Goal: Information Seeking & Learning: Find specific fact

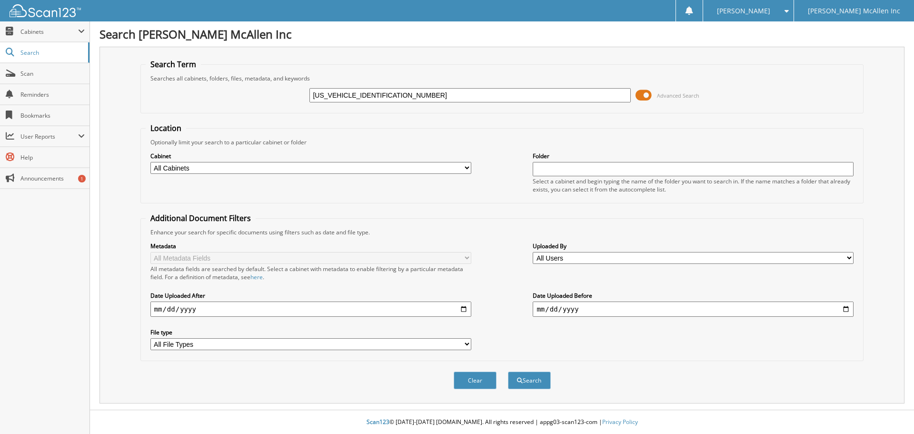
type input "[US_VEHICLE_IDENTIFICATION_NUMBER]"
click at [508, 371] on button "Search" at bounding box center [529, 380] width 43 height 18
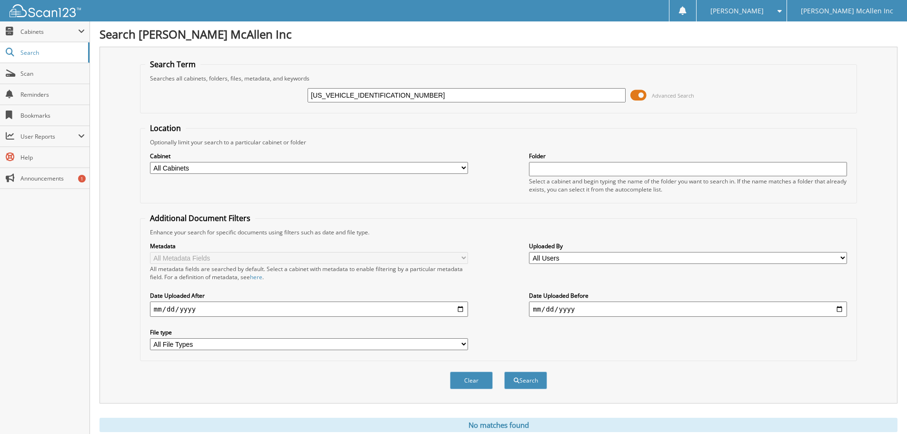
drag, startPoint x: 397, startPoint y: 99, endPoint x: 246, endPoint y: 82, distance: 151.9
click at [251, 84] on div "[US_VEHICLE_IDENTIFICATION_NUMBER] Advanced Search" at bounding box center [498, 95] width 707 height 26
click at [334, 136] on fieldset "Location Optionally limit your search to a particular cabinet or folder Cabinet…" at bounding box center [498, 163] width 717 height 80
